Goal: Task Accomplishment & Management: Use online tool/utility

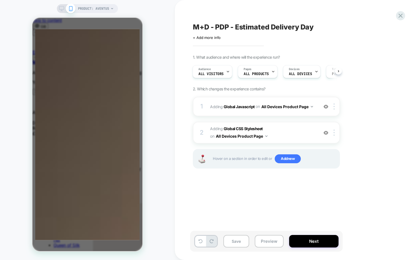
scroll to position [0, 176]
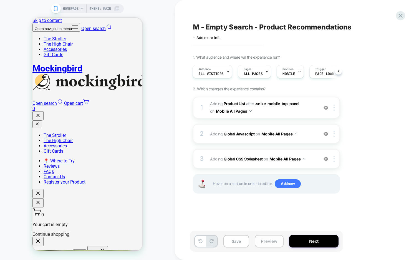
click at [271, 239] on button "Preview" at bounding box center [269, 241] width 29 height 12
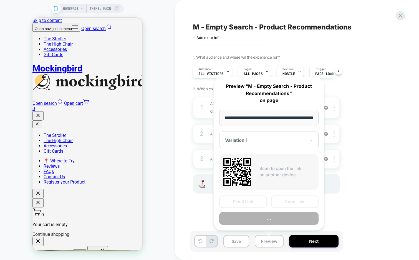
scroll to position [0, 22]
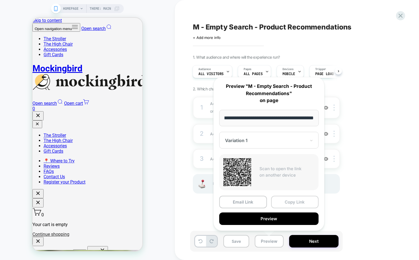
click at [293, 201] on button "Copy Link" at bounding box center [295, 202] width 48 height 12
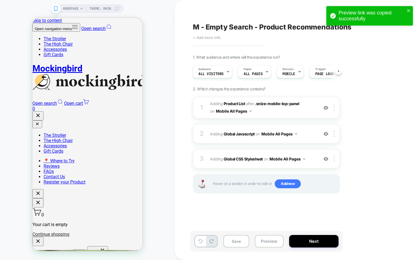
click at [211, 38] on span "+ Add more info" at bounding box center [207, 37] width 28 height 4
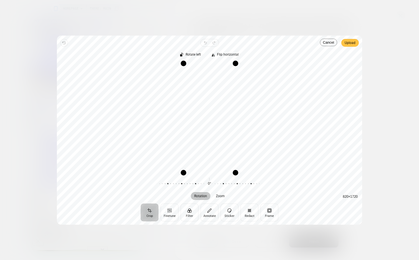
click at [351, 44] on span "Upload" at bounding box center [350, 42] width 11 height 7
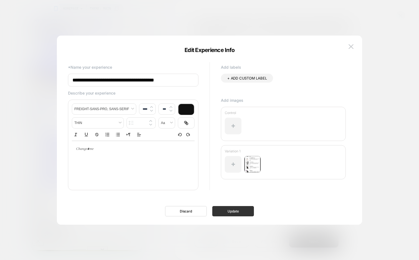
click at [53, 167] on button "Update" at bounding box center [32, 163] width 42 height 5
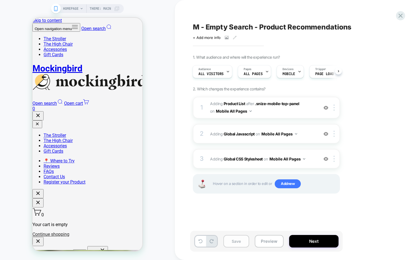
click at [239, 246] on button "Save" at bounding box center [237, 241] width 26 height 12
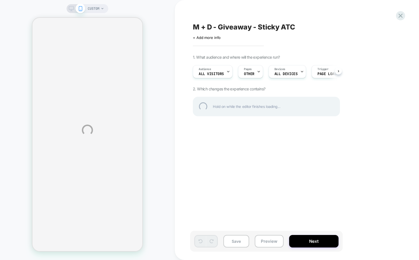
click at [208, 26] on div "M + D - Giveaway - Sticky ATC" at bounding box center [294, 27] width 203 height 8
click at [208, 28] on textarea "**********" at bounding box center [265, 27] width 144 height 8
click at [334, 26] on div "**********" at bounding box center [294, 27] width 203 height 8
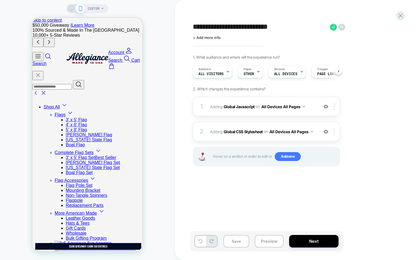
click at [110, 29] on textarea "**********" at bounding box center [55, 17] width 110 height 24
type textarea "**********"
click at [357, 27] on icon at bounding box center [357, 27] width 7 height 7
click at [110, 29] on button "Save" at bounding box center [55, 17] width 110 height 24
click at [110, 29] on button "Preview" at bounding box center [55, 17] width 110 height 24
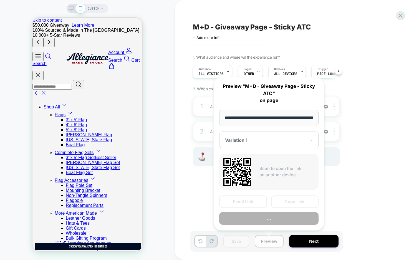
scroll to position [0, 104]
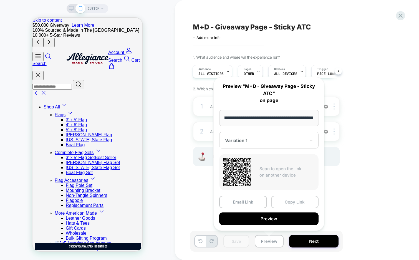
click at [39, 72] on button "Copy Link" at bounding box center [19, 69] width 39 height 6
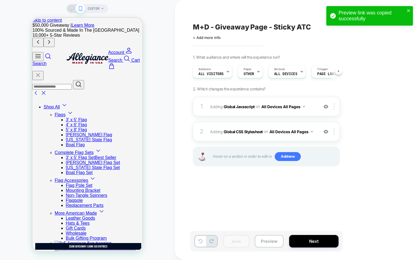
click at [240, 30] on span "M+D - Giveaway Page - Sticky ATC" at bounding box center [252, 27] width 118 height 8
click at [0, 0] on textarea "**********" at bounding box center [0, 0] width 0 height 0
click at [110, 29] on button "Preview" at bounding box center [55, 17] width 110 height 24
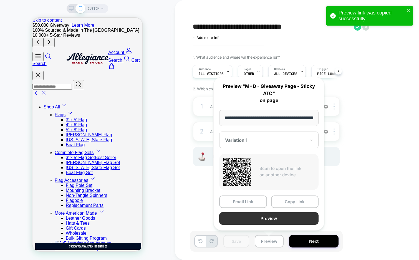
scroll to position [0, 104]
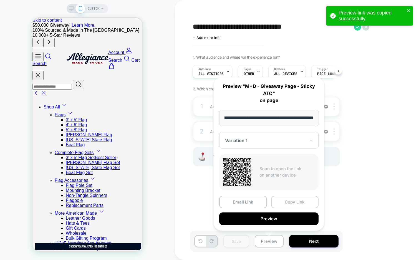
click at [297, 200] on button "Copy Link" at bounding box center [295, 202] width 48 height 12
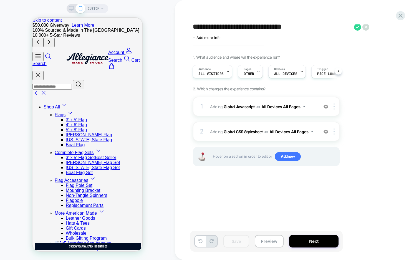
click at [254, 78] on div "Audience All Visitors Pages OTHER Devices ALL DEVICES Trigger Page Load" at bounding box center [263, 71] width 147 height 19
click at [0, 0] on icon at bounding box center [0, 0] width 0 height 0
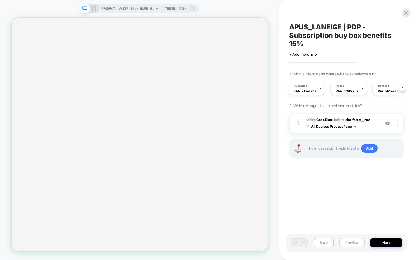
click at [349, 243] on button "Preview" at bounding box center [352, 242] width 25 height 10
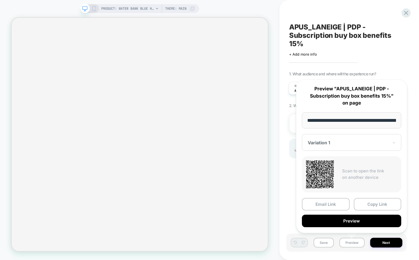
scroll to position [0, 136]
click at [368, 204] on button "Copy Link" at bounding box center [378, 204] width 48 height 12
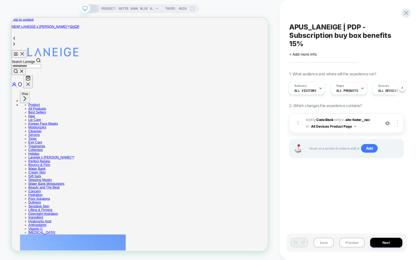
scroll to position [0, 0]
click at [341, 28] on span "APUS_LANEIGE | PDP - Subscription buy box benefits 15%" at bounding box center [346, 35] width 115 height 25
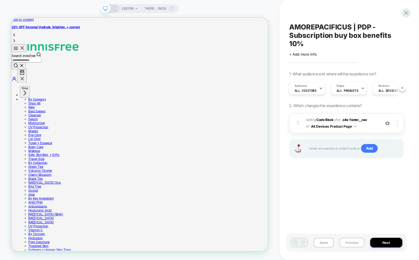
click at [347, 241] on button "Preview" at bounding box center [352, 242] width 25 height 10
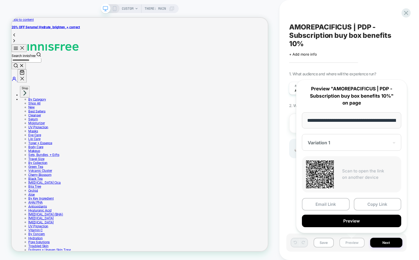
scroll to position [0, 92]
click at [0, 0] on button "Copy Link" at bounding box center [0, 0] width 0 height 0
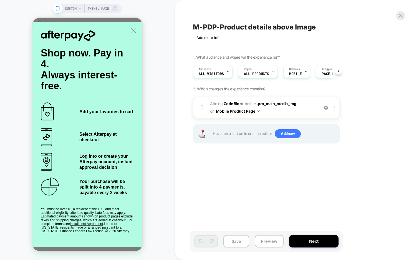
scroll to position [0, 0]
click at [201, 27] on span "M-PDP-Product details above Image" at bounding box center [254, 27] width 123 height 8
click at [201, 27] on textarea "**********" at bounding box center [274, 27] width 163 height 8
click at [219, 26] on textarea "**********" at bounding box center [279, 27] width 173 height 8
click at [304, 27] on textarea "**********" at bounding box center [284, 27] width 182 height 8
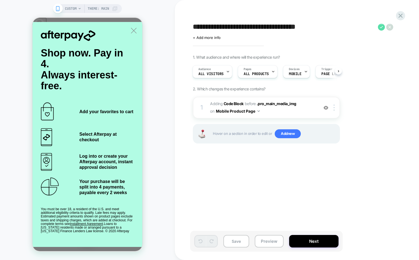
type textarea "**********"
click at [110, 106] on icon at bounding box center [55, 106] width 110 height 0
click at [0, 0] on button "Save" at bounding box center [0, 0] width 0 height 0
click at [0, 0] on button "Preview" at bounding box center [0, 0] width 0 height 0
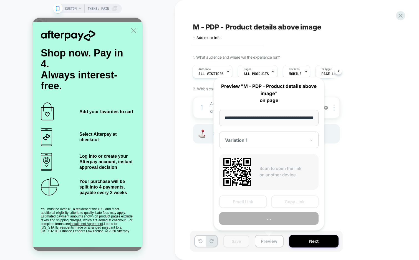
scroll to position [0, 172]
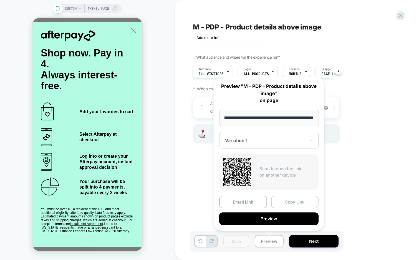
click at [287, 203] on button "Copy Link" at bounding box center [295, 202] width 48 height 12
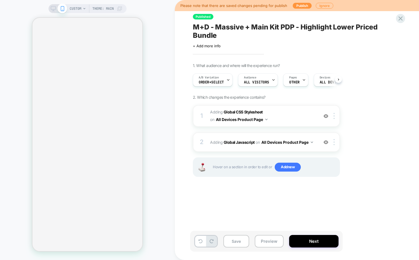
scroll to position [0, 0]
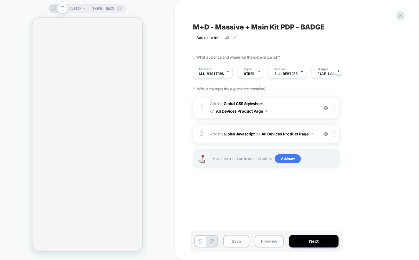
scroll to position [0, 0]
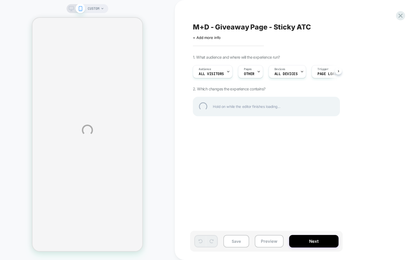
click at [396, 14] on div "CUSTOM M+D - Giveaway Page - Sticky ATC Click to edit experience details + Add …" at bounding box center [209, 130] width 419 height 260
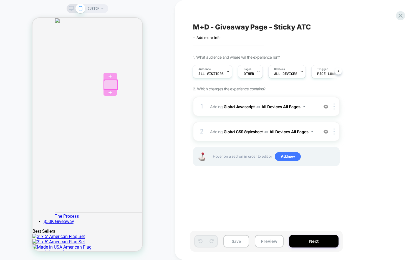
scroll to position [562, 0]
click at [399, 18] on icon at bounding box center [400, 15] width 7 height 7
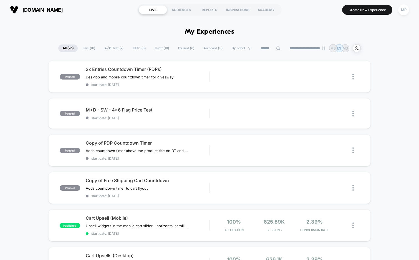
click at [161, 49] on span "Draft ( 10 )" at bounding box center [162, 47] width 22 height 7
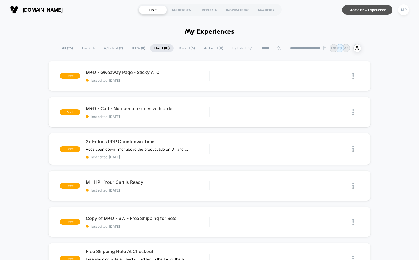
click at [357, 6] on button "Create New Experience" at bounding box center [367, 10] width 50 height 10
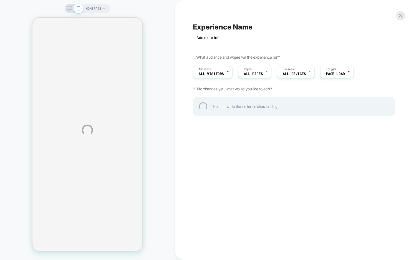
click at [269, 71] on div "HOMEPAGE Experience Name Click to edit experience details + Add more info 1. Wh…" at bounding box center [209, 130] width 419 height 260
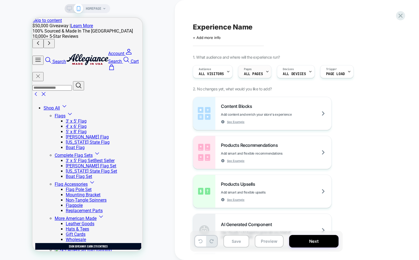
click at [266, 66] on div at bounding box center [268, 71] width 4 height 12
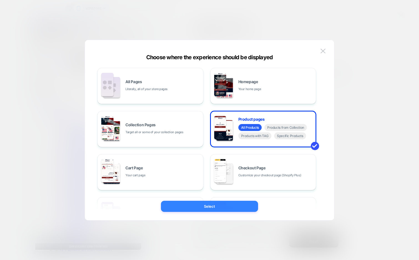
click at [217, 203] on button "Select" at bounding box center [209, 206] width 97 height 11
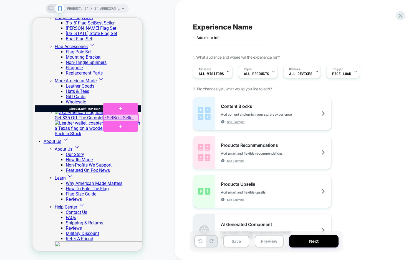
click at [124, 116] on div at bounding box center [121, 117] width 35 height 7
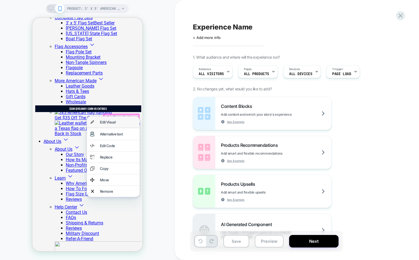
click at [124, 124] on div "Edit Visual" at bounding box center [118, 122] width 36 height 4
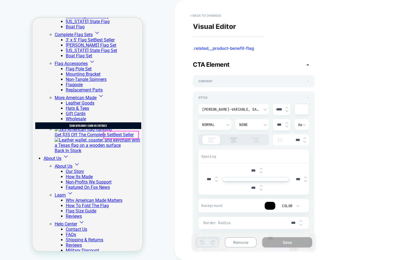
scroll to position [120, 0]
click at [226, 81] on div "Content -" at bounding box center [254, 81] width 111 height 4
click at [307, 82] on span "+" at bounding box center [308, 81] width 2 height 4
click at [308, 81] on span "-" at bounding box center [308, 81] width 1 height 4
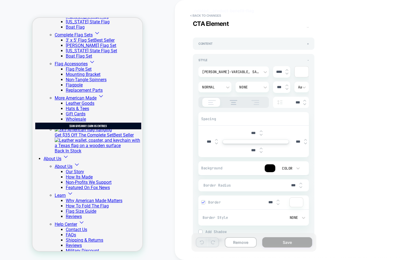
scroll to position [60, 0]
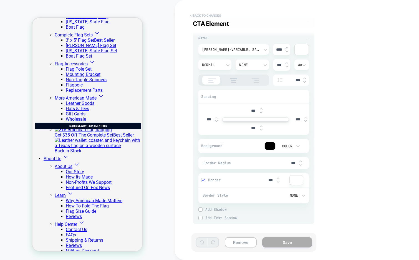
click at [0, 0] on button "< Back to changes" at bounding box center [0, 0] width 0 height 0
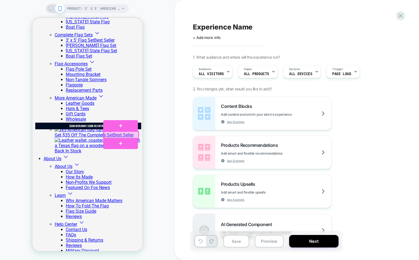
click at [121, 134] on div at bounding box center [121, 134] width 35 height 7
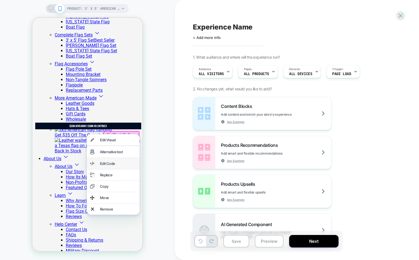
click at [120, 166] on div "Edit Code" at bounding box center [118, 163] width 36 height 4
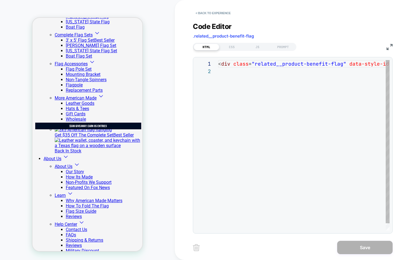
scroll to position [7, 0]
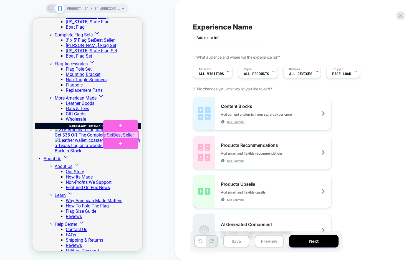
click at [130, 135] on div at bounding box center [121, 134] width 35 height 7
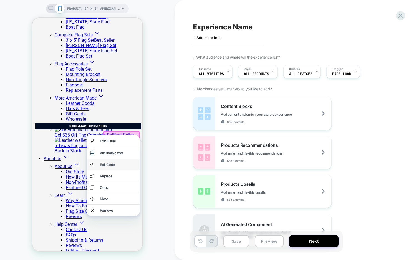
click at [127, 164] on div "Edit Code" at bounding box center [118, 164] width 36 height 4
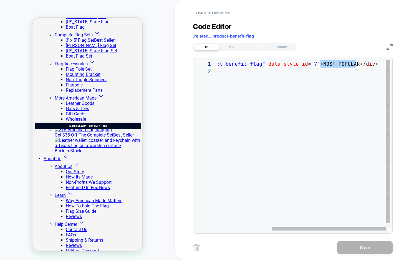
drag, startPoint x: 356, startPoint y: 63, endPoint x: 321, endPoint y: 65, distance: 35.1
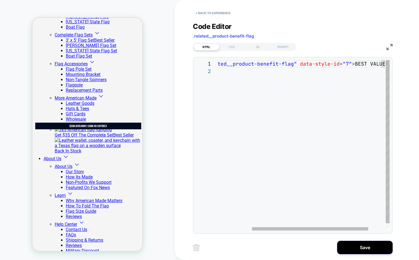
scroll to position [0, 156]
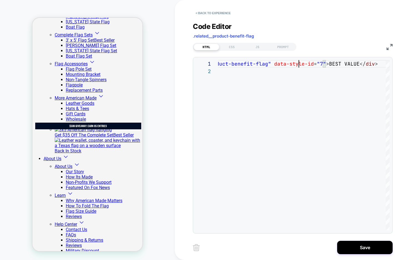
type textarea "**********"
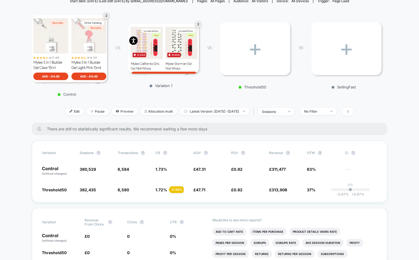
scroll to position [69, 0]
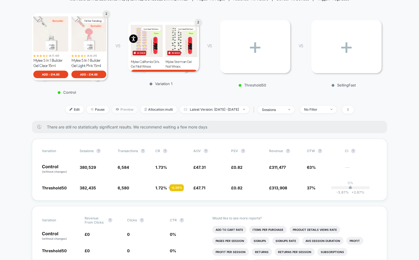
click at [114, 110] on span "Preview" at bounding box center [125, 109] width 26 height 7
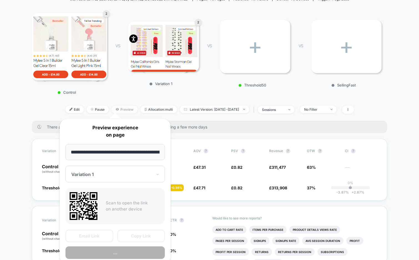
scroll to position [0, 44]
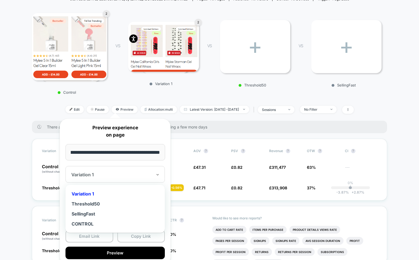
click at [131, 181] on div "Variation 1" at bounding box center [115, 174] width 99 height 17
click at [111, 212] on div "SellingFast" at bounding box center [115, 214] width 94 height 10
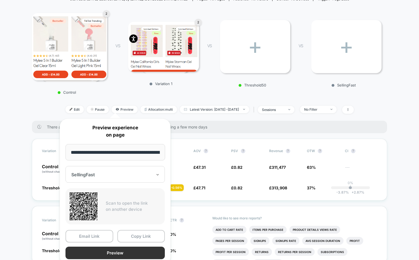
click at [127, 251] on button "Preview" at bounding box center [115, 252] width 99 height 12
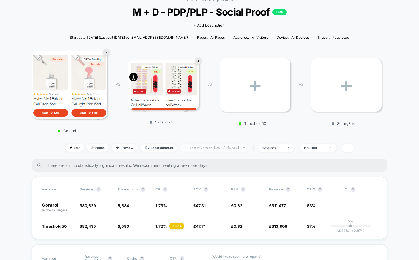
scroll to position [29, 0]
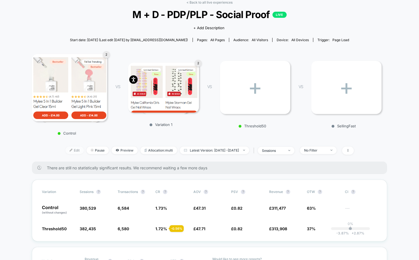
click at [67, 151] on span "Edit" at bounding box center [75, 149] width 18 height 7
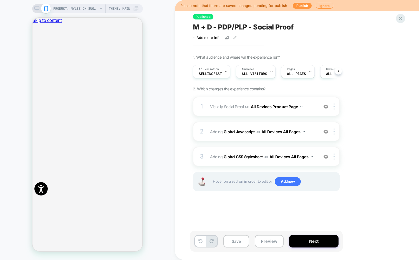
scroll to position [0, 0]
click at [39, 47] on icon "Close" at bounding box center [37, 48] width 3 height 3
click at [326, 107] on img at bounding box center [326, 106] width 5 height 5
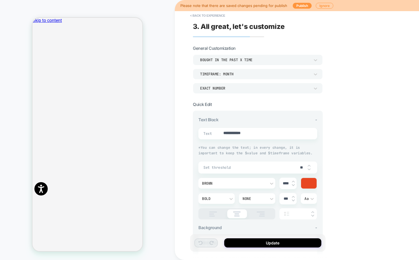
type textarea "*"
click at [198, 17] on button "< Back to experience" at bounding box center [207, 15] width 41 height 9
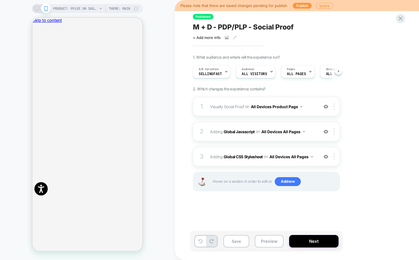
scroll to position [0, 0]
click at [327, 107] on img at bounding box center [326, 106] width 5 height 5
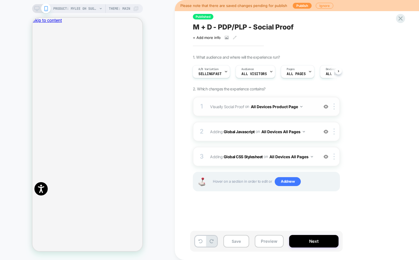
scroll to position [0, 337]
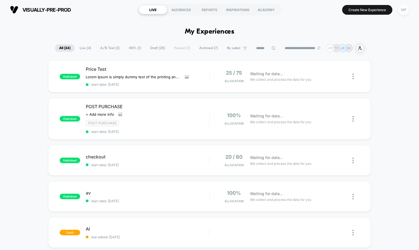
click at [405, 11] on div "MP" at bounding box center [404, 9] width 11 height 11
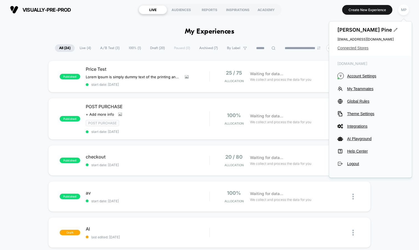
click at [346, 47] on span "Connected Stores" at bounding box center [371, 48] width 66 height 4
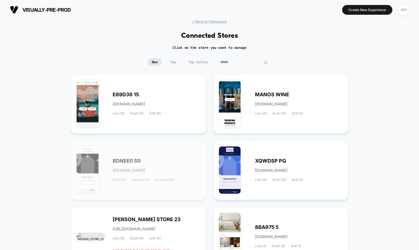
click at [247, 60] on input at bounding box center [244, 62] width 56 height 8
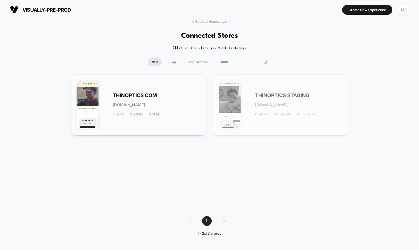
type input "******"
click at [142, 94] on span "THINOPTICS COM" at bounding box center [135, 96] width 44 height 4
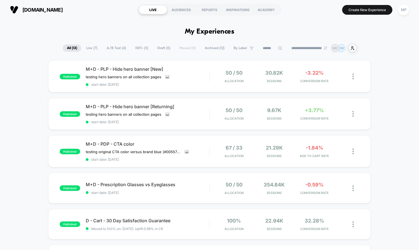
click at [109, 47] on span "A/B Test ( 4 )" at bounding box center [116, 47] width 28 height 7
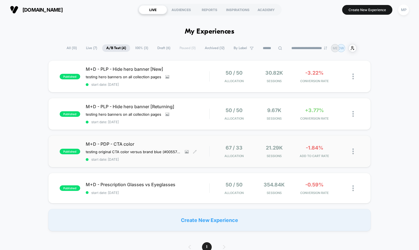
click at [156, 157] on span "start date: [DATE]" at bounding box center [148, 159] width 124 height 4
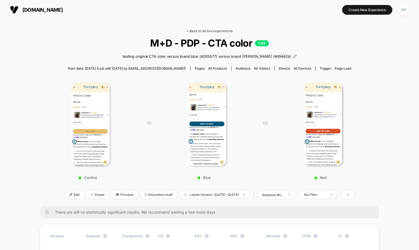
click at [199, 31] on link "< Back to all live experiences" at bounding box center [210, 31] width 46 height 4
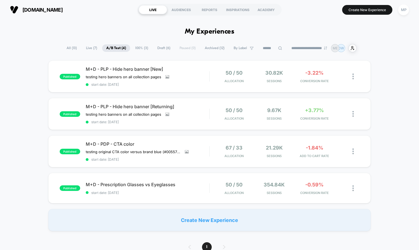
click at [161, 48] on span "Draft ( 6 )" at bounding box center [163, 47] width 21 height 7
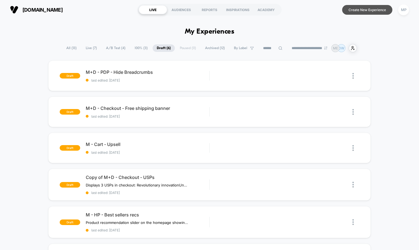
click at [361, 13] on button "Create New Experience" at bounding box center [367, 10] width 50 height 10
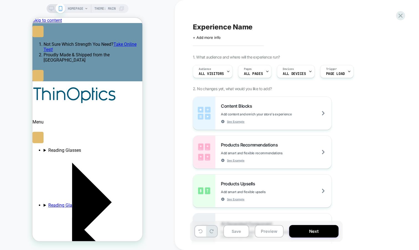
scroll to position [0, 86]
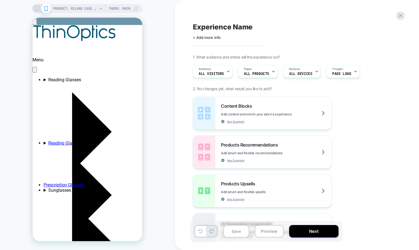
scroll to position [0, 0]
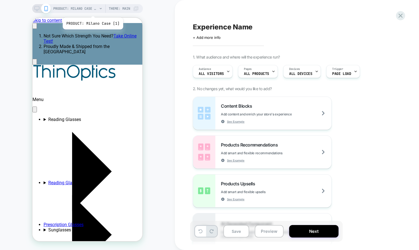
click at [92, 11] on span "PRODUCT: Milano Case [1]" at bounding box center [75, 8] width 44 height 9
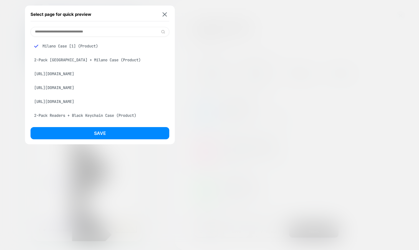
scroll to position [0, 86]
click at [117, 56] on div "2-Pack Brooklyn + Milano Case (Product)" at bounding box center [100, 60] width 139 height 11
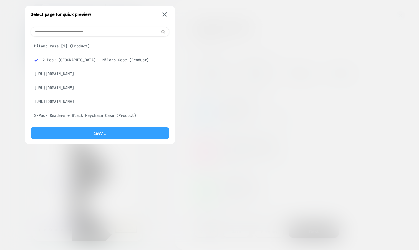
click at [107, 130] on button "Save" at bounding box center [100, 133] width 139 height 12
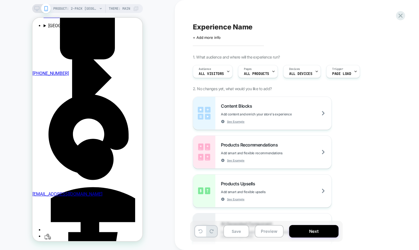
scroll to position [0, 0]
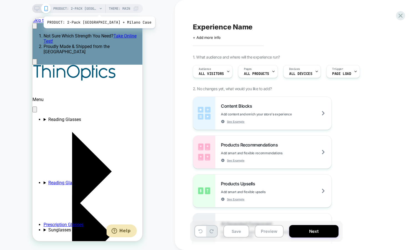
click at [88, 9] on span "PRODUCT: 2-Pack Brooklyn + Milano Case" at bounding box center [75, 8] width 44 height 9
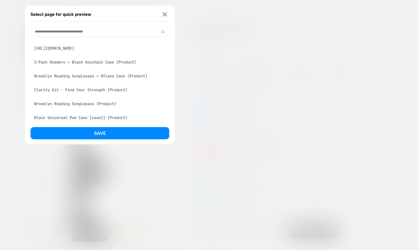
scroll to position [0, 86]
click at [87, 67] on div "2-Pack Readers + Black Keychain Case (Product)" at bounding box center [100, 62] width 139 height 11
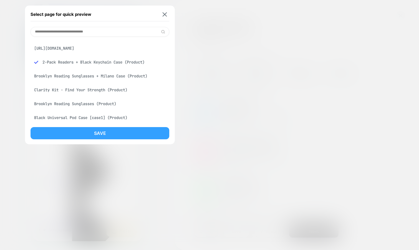
click at [84, 134] on button "Save" at bounding box center [100, 133] width 139 height 12
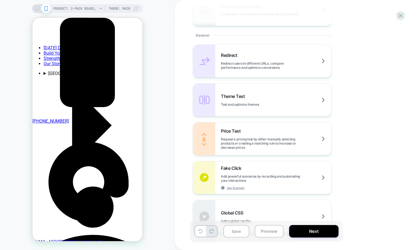
scroll to position [265, 0]
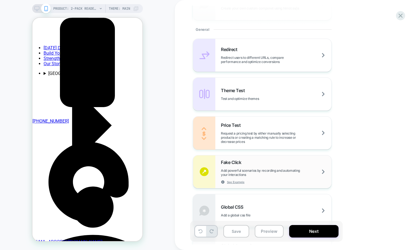
click at [247, 165] on div "Fake Click Add powerful scenarios by recording and automating your interactions…" at bounding box center [276, 172] width 111 height 24
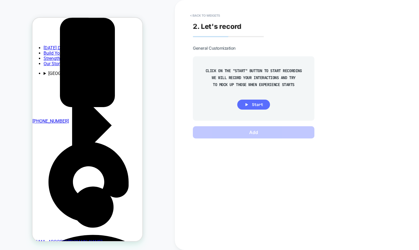
click at [251, 106] on button "Start" at bounding box center [253, 105] width 33 height 10
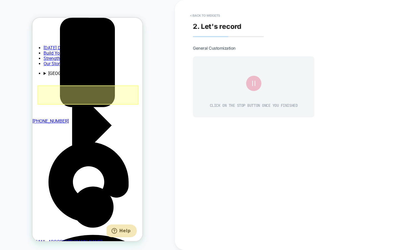
click at [117, 92] on div at bounding box center [87, 95] width 101 height 19
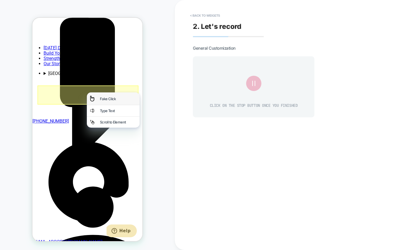
click at [117, 100] on div "Fake Click" at bounding box center [118, 99] width 36 height 4
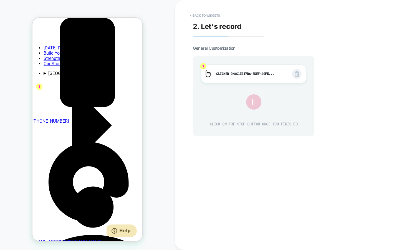
click at [256, 99] on icon at bounding box center [253, 101] width 9 height 9
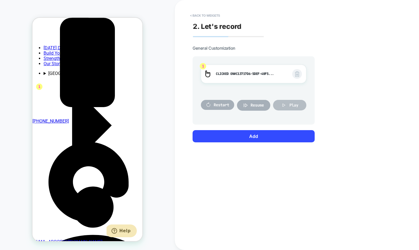
scroll to position [0, 0]
click at [287, 103] on button "Play" at bounding box center [289, 105] width 33 height 11
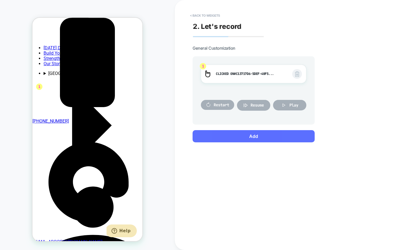
click at [252, 137] on button "Add" at bounding box center [254, 136] width 122 height 12
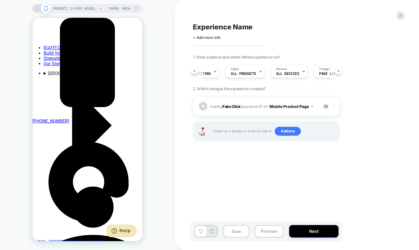
scroll to position [0, 86]
click at [37, 7] on icon at bounding box center [36, 8] width 5 height 5
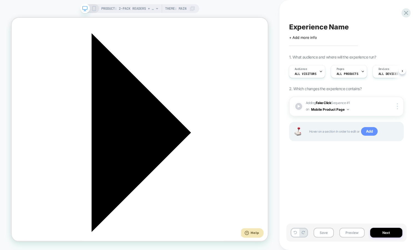
click at [369, 130] on span "Add" at bounding box center [369, 131] width 17 height 9
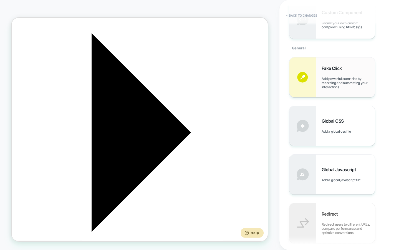
click at [342, 82] on span "Add powerful scenarios by recording and automating your interactions" at bounding box center [348, 83] width 53 height 12
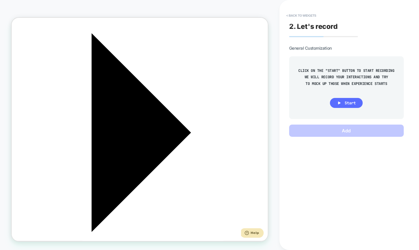
click at [349, 103] on span "Start" at bounding box center [350, 103] width 11 height 5
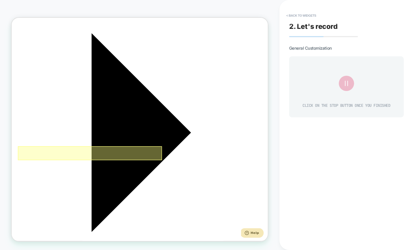
click at [167, 197] on div at bounding box center [116, 198] width 192 height 19
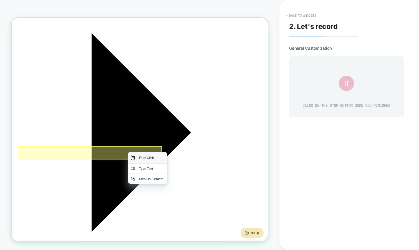
click at [183, 203] on div "Fake Click" at bounding box center [199, 205] width 34 height 6
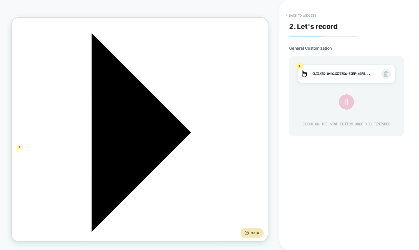
click at [340, 103] on button at bounding box center [346, 102] width 14 height 14
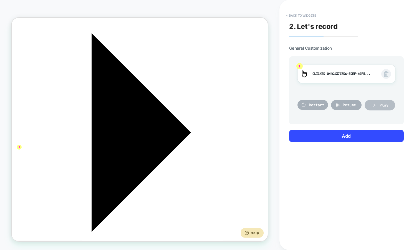
click at [379, 104] on button "Play" at bounding box center [380, 105] width 31 height 11
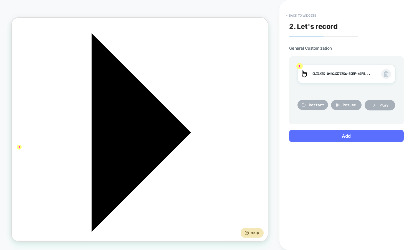
click at [360, 134] on button "Add" at bounding box center [346, 136] width 115 height 12
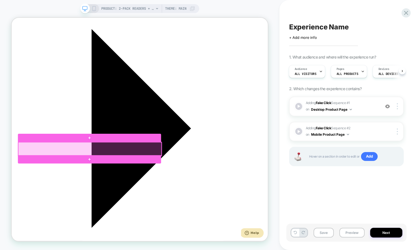
click at [178, 196] on div at bounding box center [116, 193] width 191 height 18
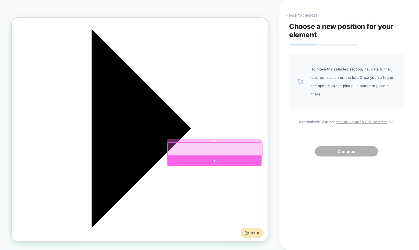
click at [286, 204] on div at bounding box center [282, 208] width 126 height 14
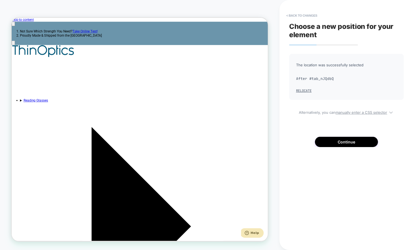
scroll to position [12, 0]
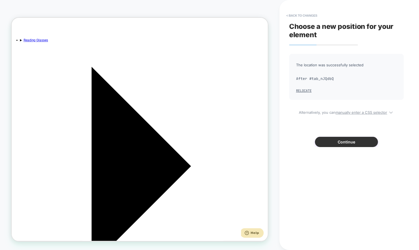
click at [328, 141] on button "Continue" at bounding box center [346, 142] width 63 height 10
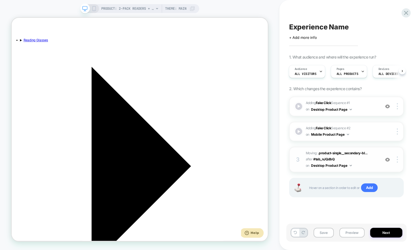
click at [388, 159] on img at bounding box center [388, 159] width 5 height 5
click at [397, 161] on img at bounding box center [397, 160] width 1 height 6
click at [399, 159] on div at bounding box center [398, 160] width 11 height 6
click at [374, 160] on div "Delete" at bounding box center [364, 159] width 49 height 15
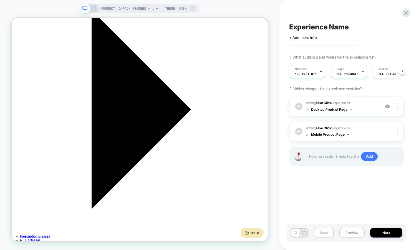
click at [324, 231] on button "Save" at bounding box center [324, 233] width 20 height 10
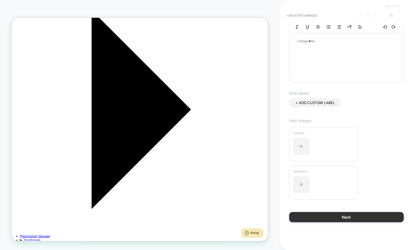
type input "**********"
click at [319, 217] on button "Next" at bounding box center [346, 217] width 115 height 10
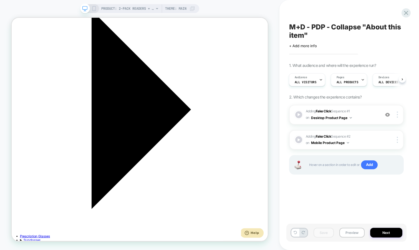
click at [311, 29] on span "M+D - PDP - Collapse "About this item"" at bounding box center [346, 31] width 115 height 17
click at [311, 29] on textarea "**********" at bounding box center [337, 31] width 97 height 17
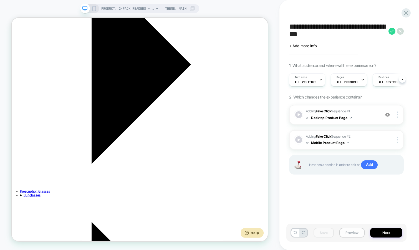
click at [354, 232] on button "Preview" at bounding box center [352, 233] width 25 height 10
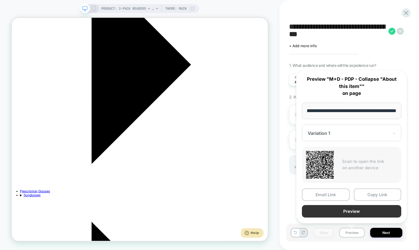
click at [345, 213] on button "Preview" at bounding box center [351, 211] width 99 height 12
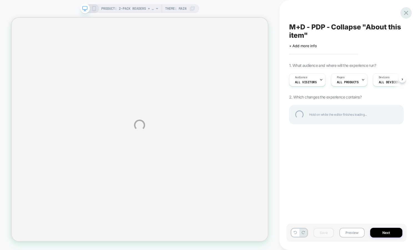
click at [404, 12] on div at bounding box center [406, 12] width 11 height 11
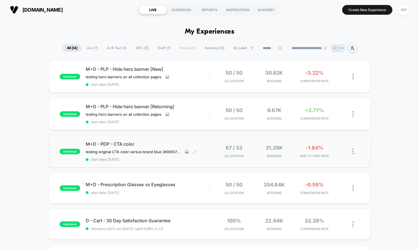
click at [147, 160] on span "start date: [DATE]" at bounding box center [148, 159] width 124 height 4
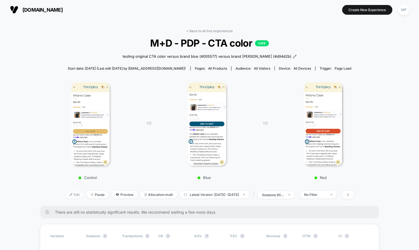
click at [69, 195] on span "Edit" at bounding box center [75, 194] width 18 height 7
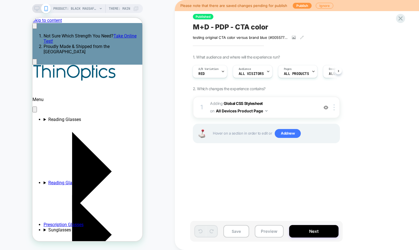
scroll to position [0, 86]
click at [208, 24] on span "M+D - PDP - CTA color" at bounding box center [231, 27] width 76 height 8
click at [208, 24] on textarea "**********" at bounding box center [246, 27] width 106 height 8
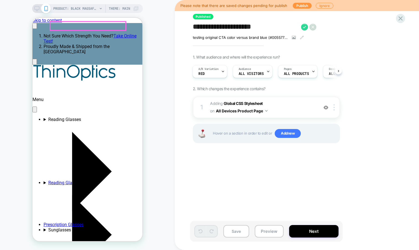
scroll to position [0, 0]
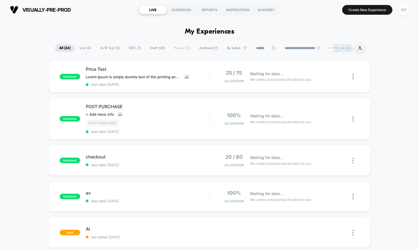
click at [402, 11] on div "MP" at bounding box center [404, 9] width 11 height 11
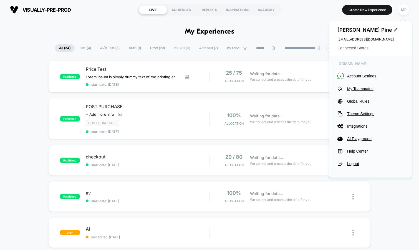
click at [345, 46] on span "Connected Stores" at bounding box center [371, 48] width 66 height 4
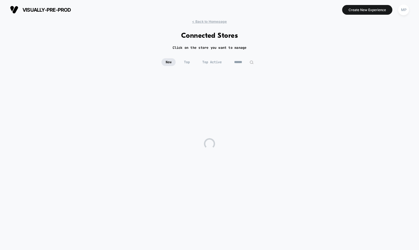
click at [241, 57] on div "< Back to Homepage Connected Stores Click on the store you want to manage New T…" at bounding box center [209, 131] width 419 height 225
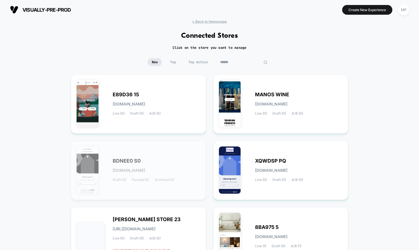
click at [241, 60] on input at bounding box center [244, 62] width 56 height 8
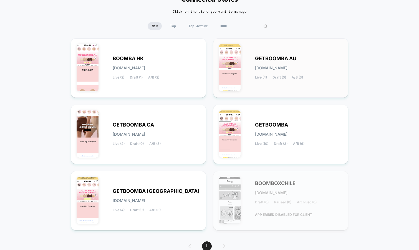
scroll to position [37, 0]
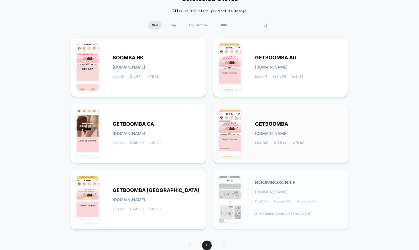
type input "*****"
click at [269, 119] on div "GETBOOMBA [DOMAIN_NAME] Live (10) Draft (3) A/B (6)" at bounding box center [281, 134] width 124 height 48
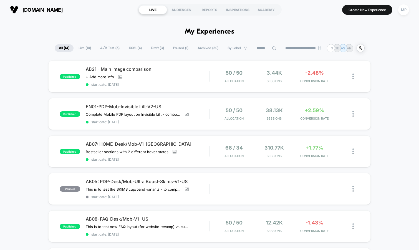
click at [108, 45] on span "A/B Test ( 6 )" at bounding box center [110, 47] width 28 height 7
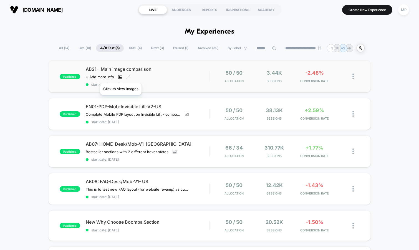
click at [121, 76] on icon at bounding box center [120, 76] width 4 height 3
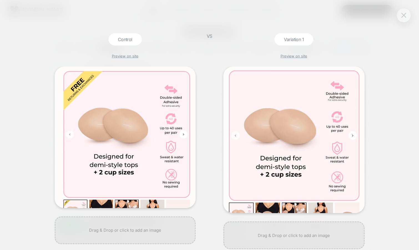
click at [404, 16] on img at bounding box center [404, 15] width 5 height 5
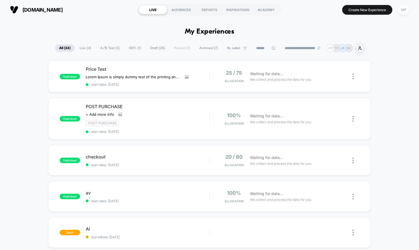
click at [401, 12] on div "MP" at bounding box center [404, 9] width 11 height 11
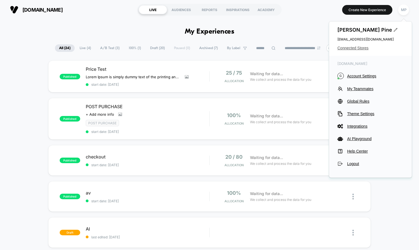
click at [358, 48] on span "Connected Stores" at bounding box center [371, 48] width 66 height 4
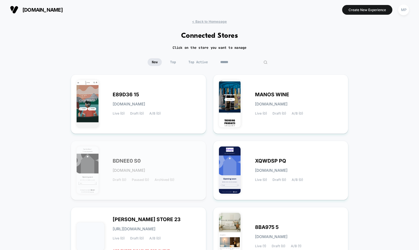
click at [244, 63] on input at bounding box center [244, 62] width 56 height 8
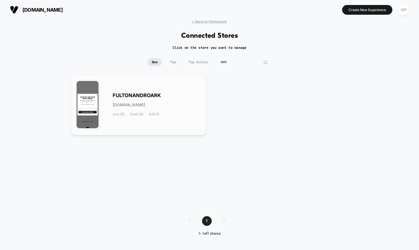
type input "*****"
click at [155, 89] on div "FULTONANDROARK fultonandroark.myshopify.com Live (2) Draft (5) A/B (1)" at bounding box center [139, 104] width 124 height 49
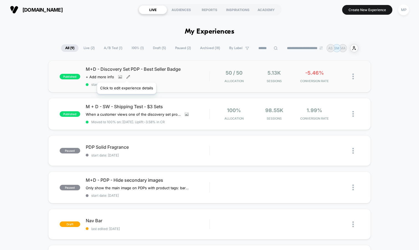
click at [127, 76] on icon at bounding box center [128, 77] width 4 height 4
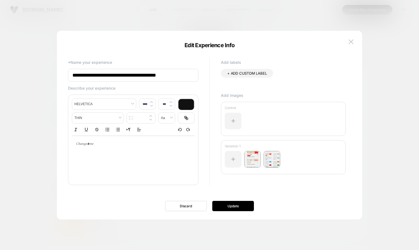
click at [126, 76] on input "**********" at bounding box center [133, 75] width 131 height 13
click at [352, 42] on img at bounding box center [351, 41] width 5 height 5
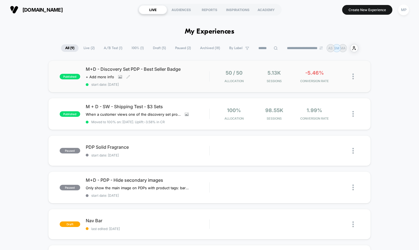
click at [181, 84] on span "start date: 9/3/2025" at bounding box center [148, 84] width 124 height 4
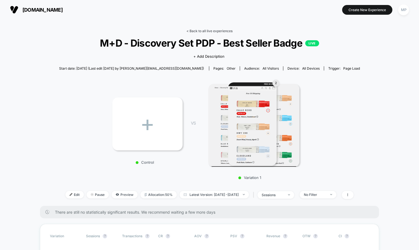
click at [203, 31] on link "< Back to all live experiences" at bounding box center [210, 31] width 46 height 4
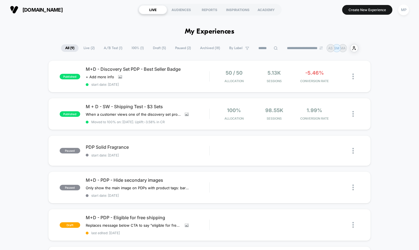
click at [155, 51] on span "Draft ( 5 )" at bounding box center [159, 47] width 21 height 7
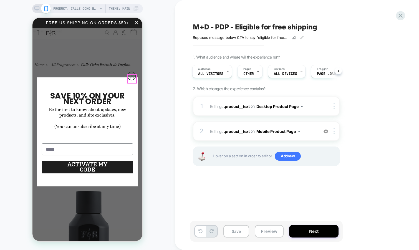
click at [131, 80] on circle "Close dialog" at bounding box center [132, 76] width 8 height 8
click at [328, 131] on img at bounding box center [326, 131] width 5 height 5
click at [0, 0] on img at bounding box center [0, 0] width 0 height 0
click at [292, 36] on icon at bounding box center [294, 38] width 4 height 4
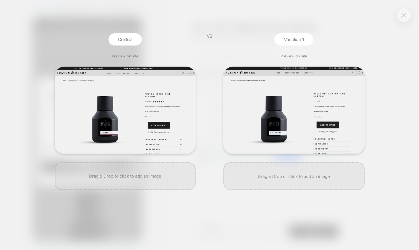
click at [402, 16] on img at bounding box center [404, 15] width 5 height 5
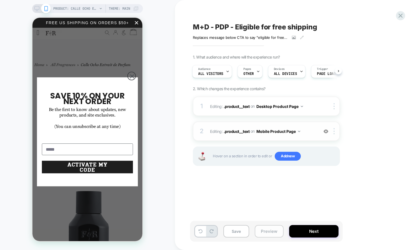
click at [276, 231] on button "Preview" at bounding box center [269, 231] width 29 height 12
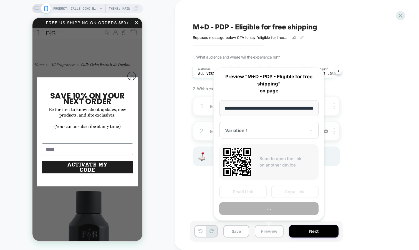
scroll to position [0, 99]
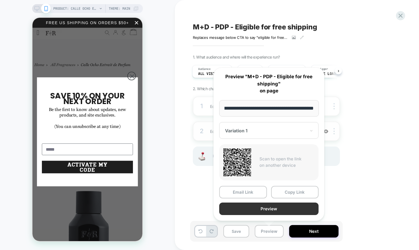
click at [0, 0] on button "Preview" at bounding box center [0, 0] width 0 height 0
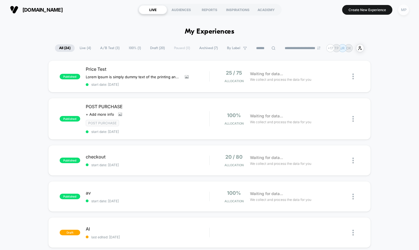
click at [404, 10] on div "MP" at bounding box center [404, 9] width 11 height 11
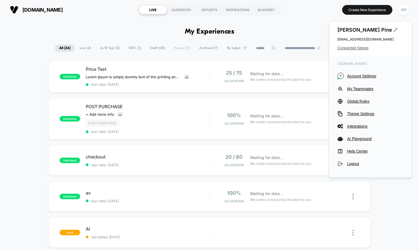
click at [350, 48] on span "Connected Stores" at bounding box center [371, 48] width 66 height 4
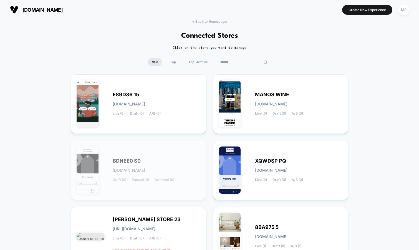
click at [244, 62] on input at bounding box center [244, 62] width 56 height 8
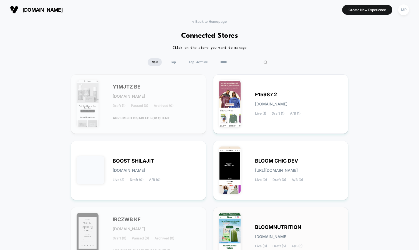
type input "*****"
click at [243, 218] on div "BLOOMNUTRITION [DOMAIN_NAME] Live (8) Draft (5) A/B (5)" at bounding box center [281, 237] width 124 height 48
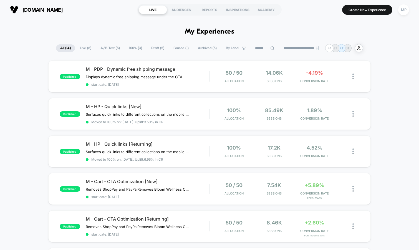
click at [106, 48] on span "A/B Test ( 5 )" at bounding box center [110, 47] width 28 height 7
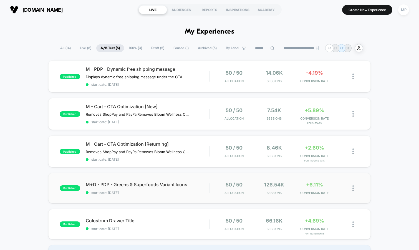
click at [155, 201] on div "published M+D - PDP - Greens & Superfoods Variant Icons start date: [DATE] 50 /…" at bounding box center [209, 188] width 323 height 31
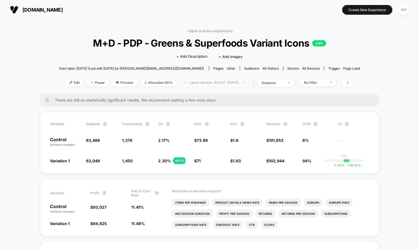
click at [221, 84] on span "Latest Version: [DATE] - [DATE]" at bounding box center [214, 82] width 69 height 7
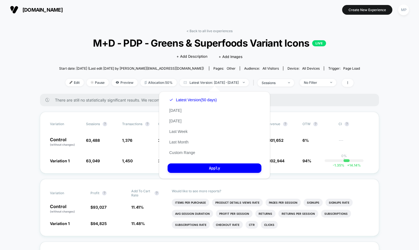
click at [67, 53] on div "< Back to all live experiences M+D - PDP - Greens & Superfoods Variant Icons LI…" at bounding box center [209, 61] width 301 height 65
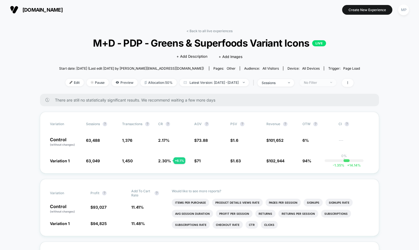
click at [324, 81] on div "No Filter" at bounding box center [315, 83] width 22 height 4
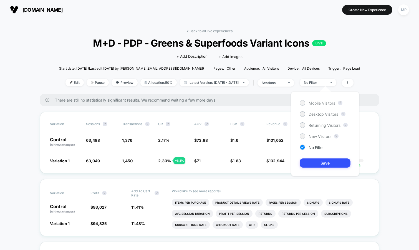
click at [314, 104] on span "Mobile Visitors" at bounding box center [322, 103] width 27 height 5
click at [312, 125] on span "Returning Visitors" at bounding box center [325, 125] width 32 height 5
click at [312, 166] on button "Save" at bounding box center [325, 163] width 51 height 9
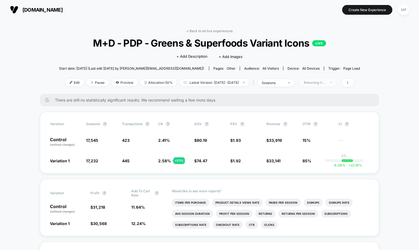
click at [322, 83] on div "Returning Visitors" at bounding box center [315, 83] width 22 height 4
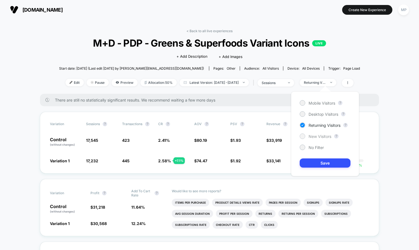
click at [313, 134] on span "New Visitors" at bounding box center [320, 136] width 23 height 5
click at [312, 166] on button "Save" at bounding box center [325, 163] width 51 height 9
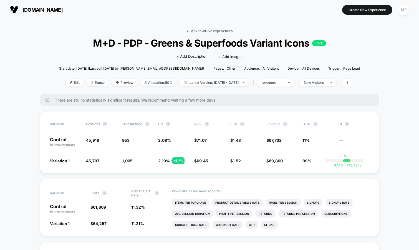
click at [200, 32] on link "< Back to all live experiences" at bounding box center [210, 31] width 46 height 4
